Goal: Information Seeking & Learning: Stay updated

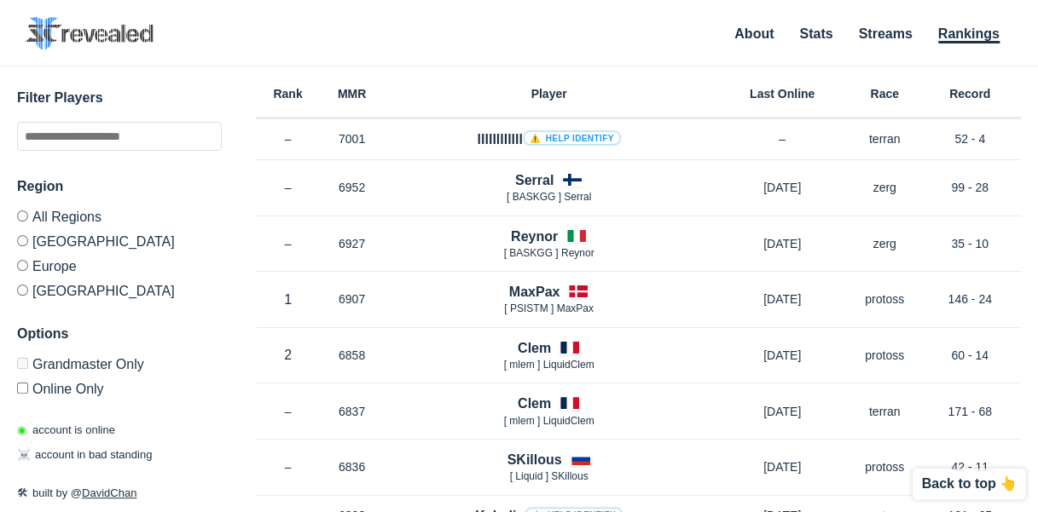
click at [17, 282] on label "[GEOGRAPHIC_DATA]" at bounding box center [119, 288] width 205 height 20
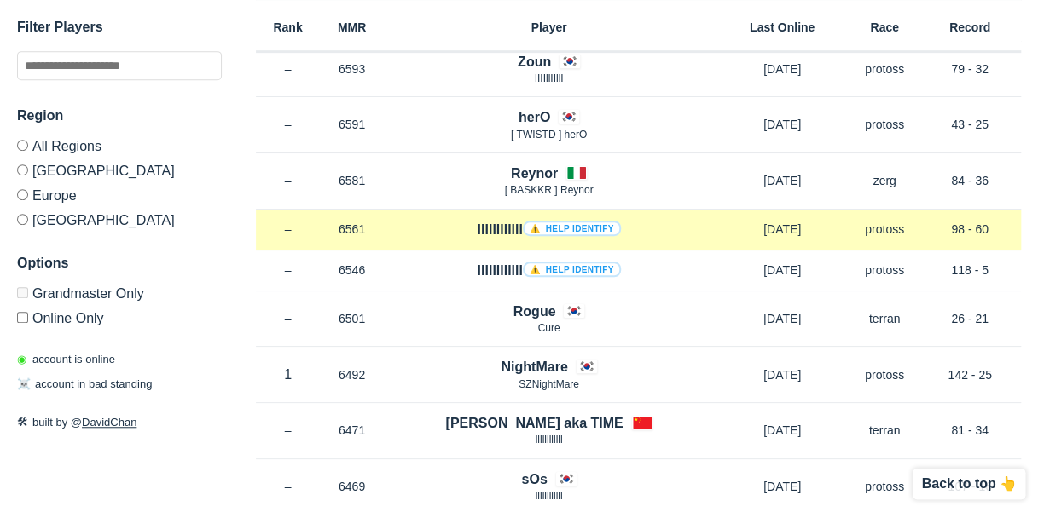
scroll to position [426, 0]
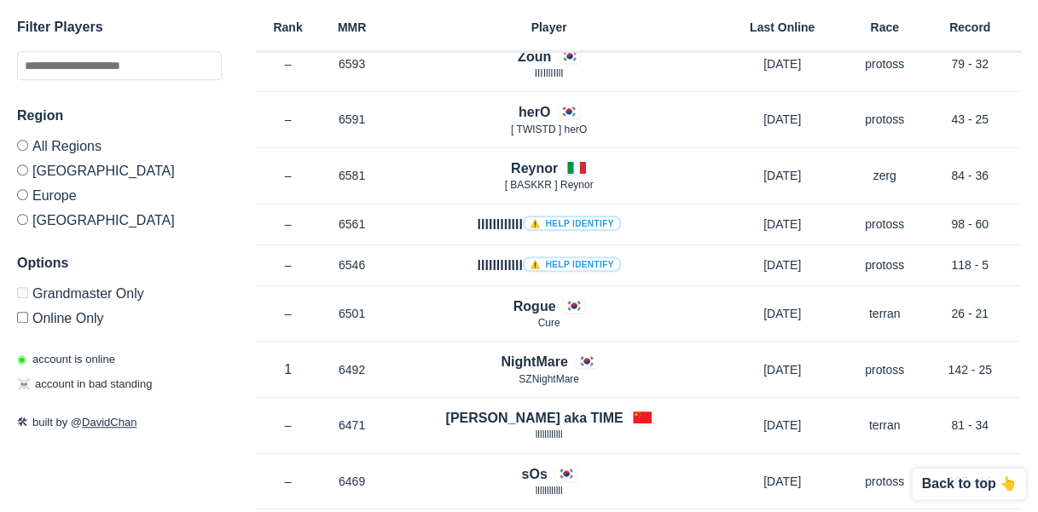
click at [57, 197] on label "Europe" at bounding box center [119, 194] width 205 height 25
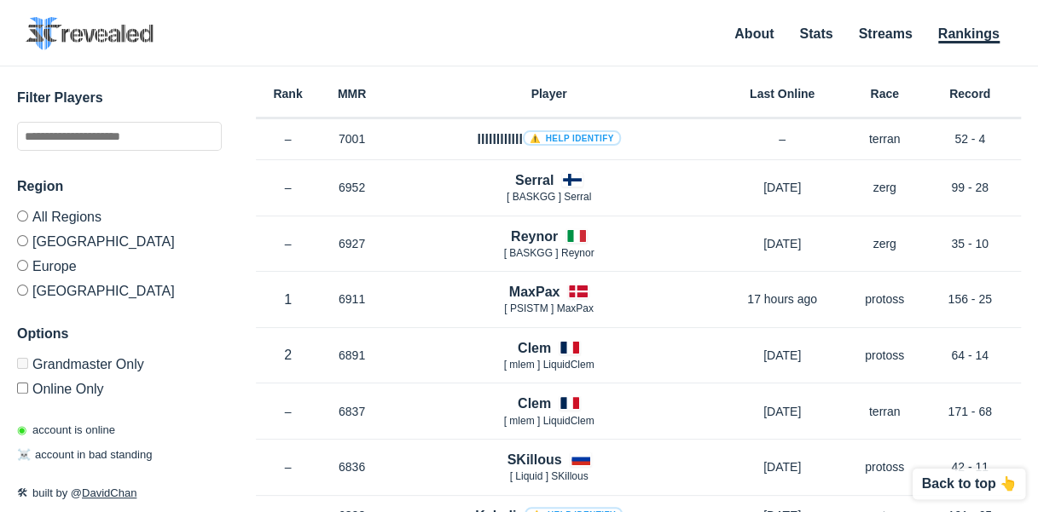
click at [49, 292] on label "[GEOGRAPHIC_DATA]" at bounding box center [119, 288] width 205 height 20
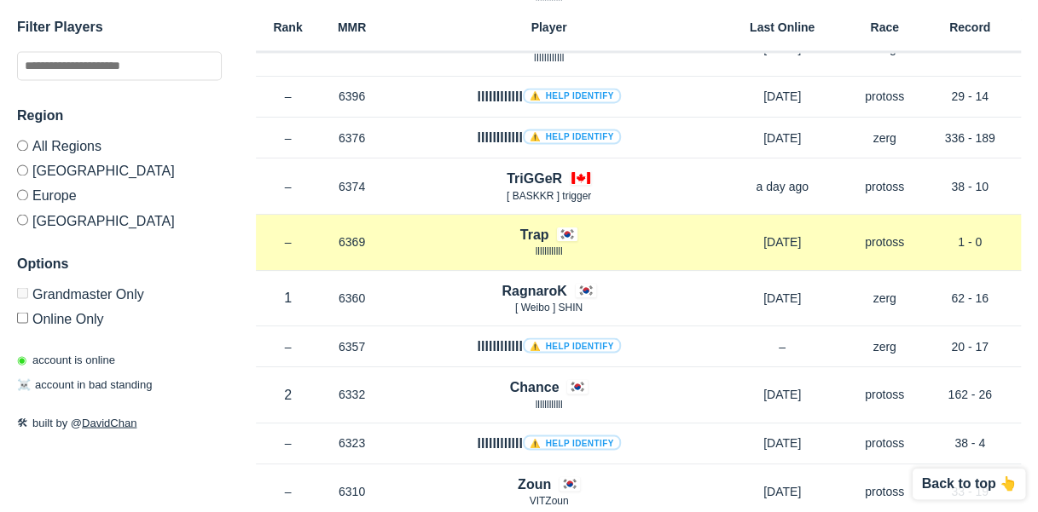
scroll to position [1450, 0]
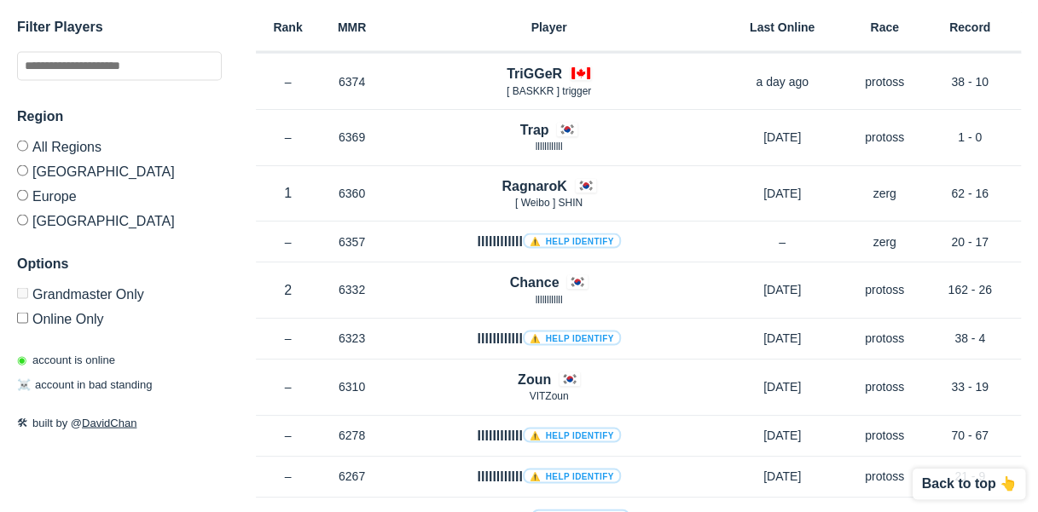
click at [46, 148] on label "All Regions" at bounding box center [119, 149] width 205 height 18
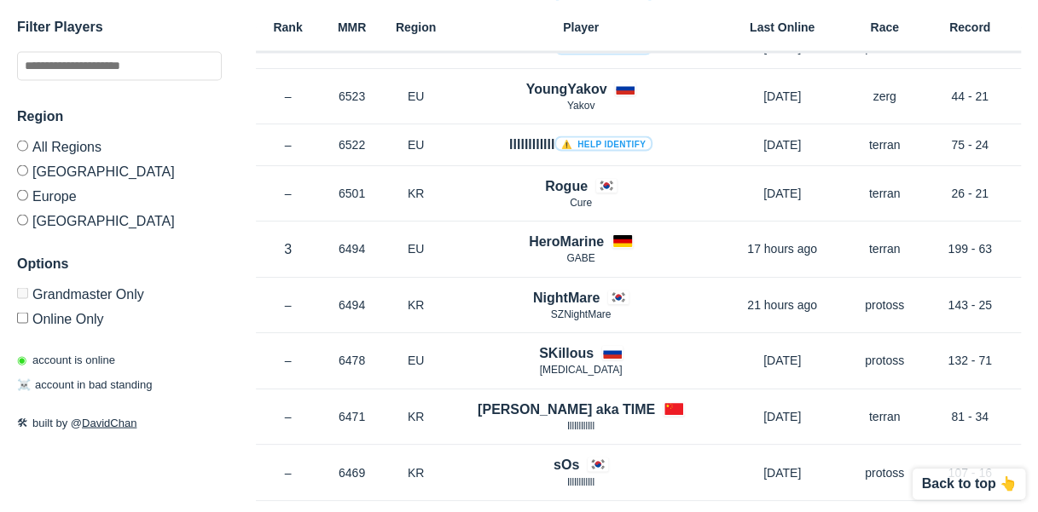
click at [59, 201] on label "Europe" at bounding box center [119, 194] width 205 height 25
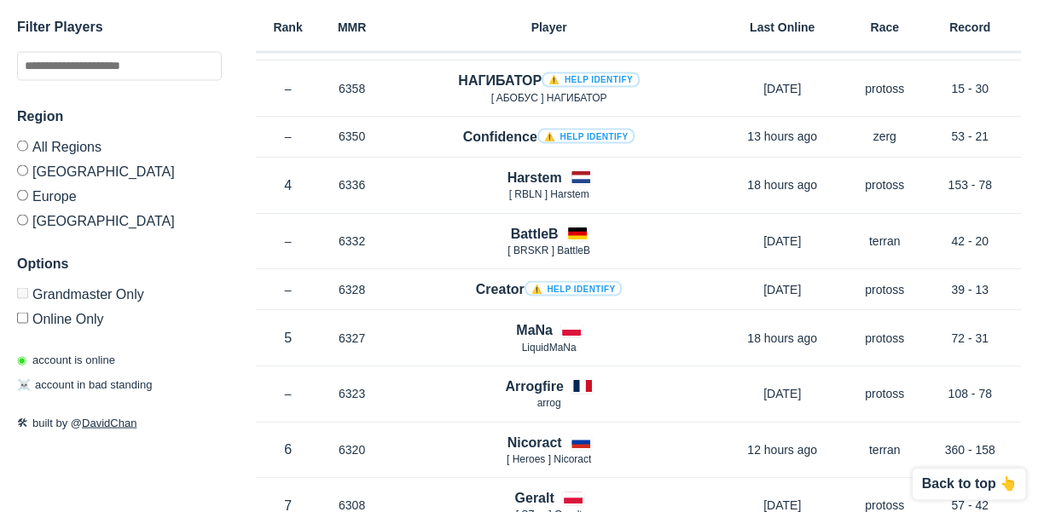
click at [63, 175] on label "[GEOGRAPHIC_DATA]" at bounding box center [119, 170] width 205 height 25
